Goal: Task Accomplishment & Management: Use online tool/utility

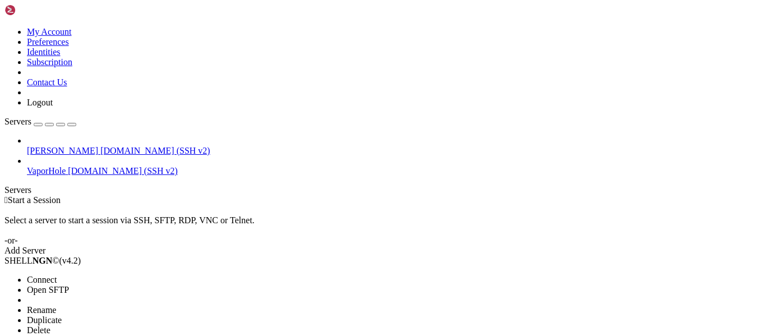
click at [57, 275] on span "Connect" at bounding box center [42, 280] width 30 height 10
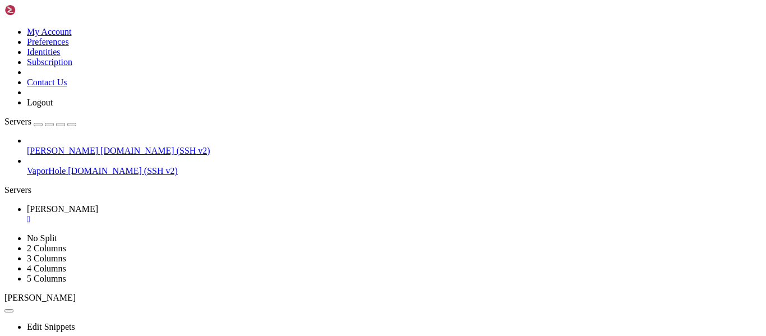
click at [176, 214] on div "" at bounding box center [394, 219] width 734 height 10
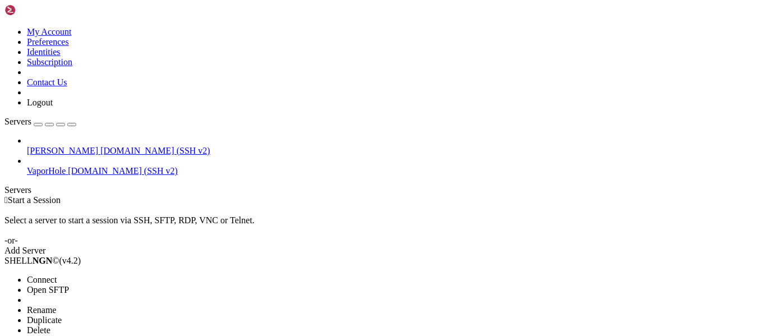
click at [57, 275] on span "Connect" at bounding box center [42, 280] width 30 height 10
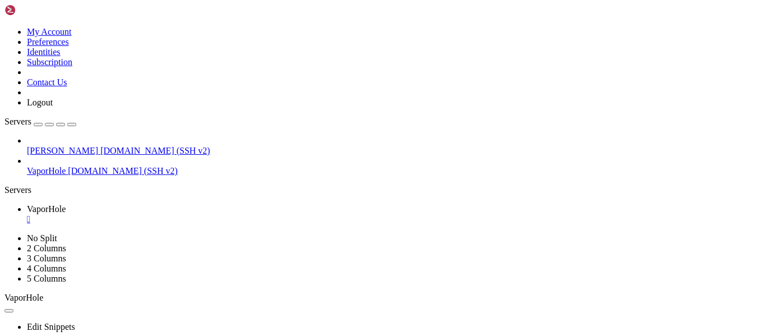
scroll to position [161, 0]
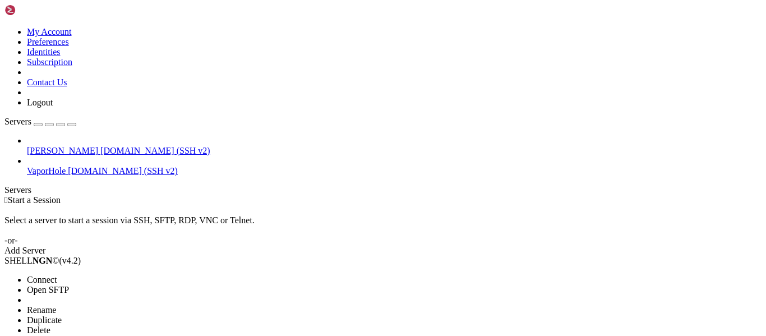
click at [57, 275] on span "Connect" at bounding box center [42, 280] width 30 height 10
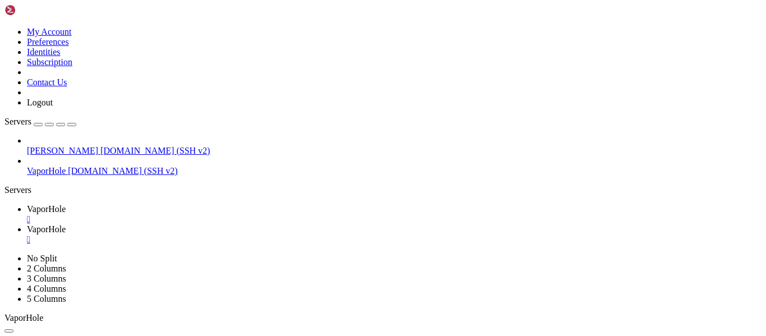
click at [281, 224] on link "VaporHole " at bounding box center [394, 234] width 734 height 20
click at [284, 234] on div "" at bounding box center [394, 239] width 734 height 10
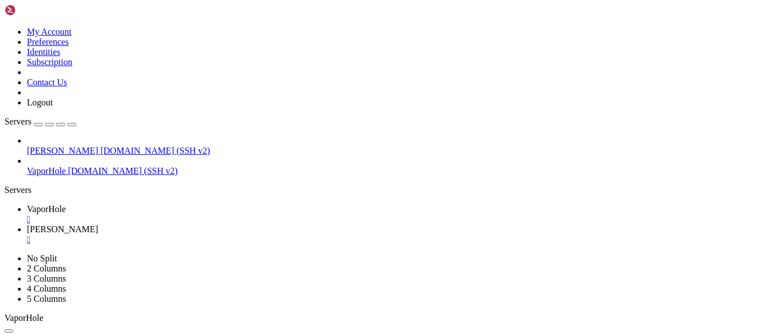
click at [208, 214] on div "" at bounding box center [394, 219] width 734 height 10
type input "/home/alencar"
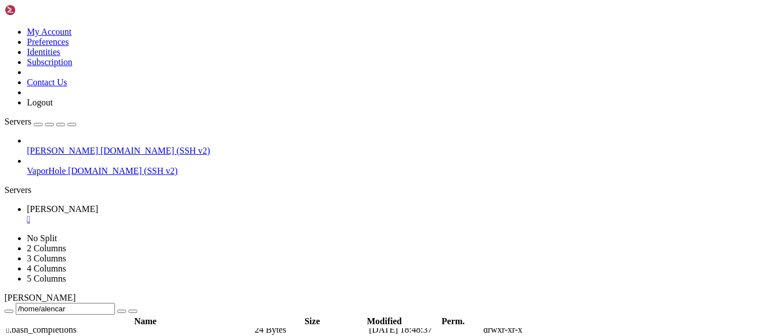
scroll to position [0, 0]
